Goal: Find specific page/section: Find specific page/section

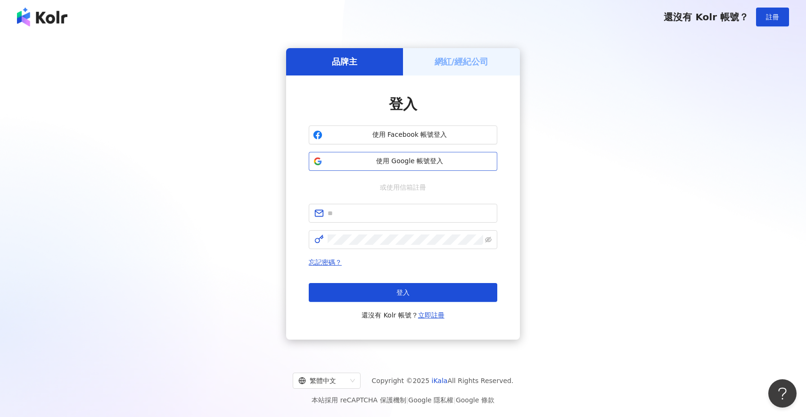
click at [397, 161] on span "使用 Google 帳號登入" at bounding box center [409, 160] width 167 height 9
